Goal: Task Accomplishment & Management: Manage account settings

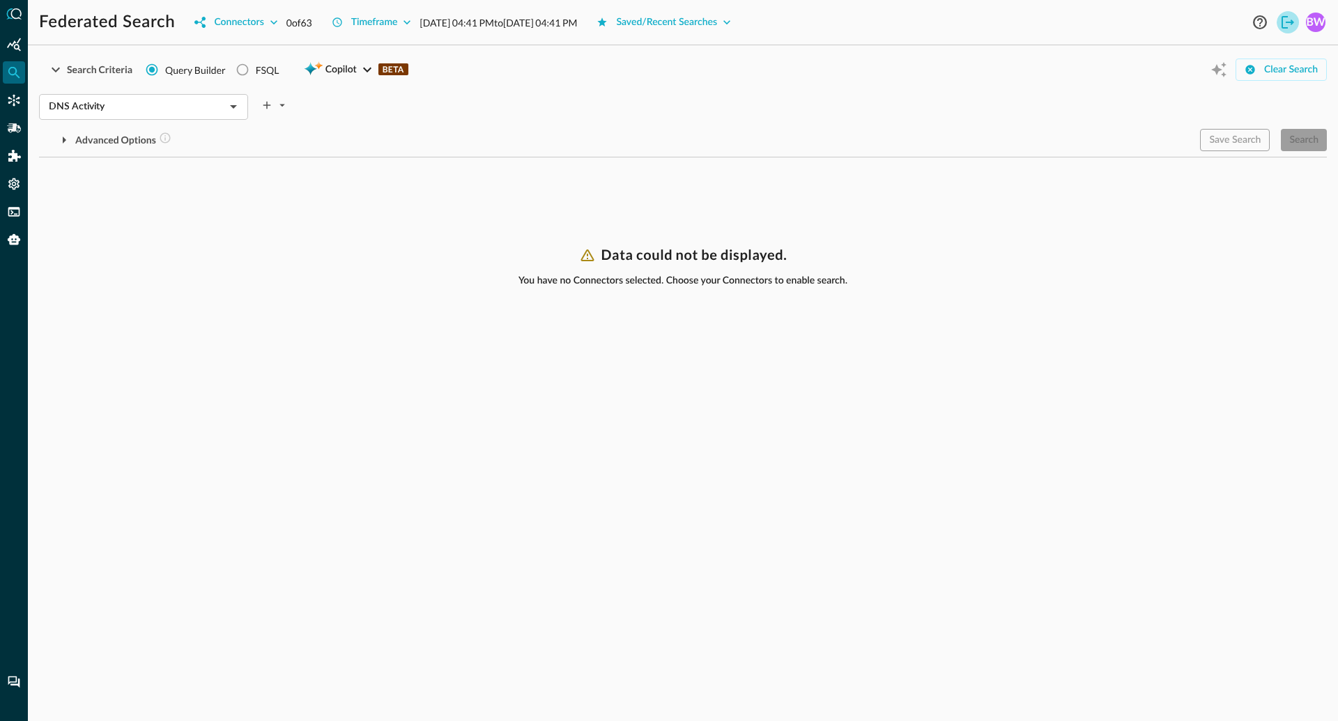
click at [1287, 24] on icon "Logout" at bounding box center [1287, 22] width 17 height 17
